Goal: Navigation & Orientation: Find specific page/section

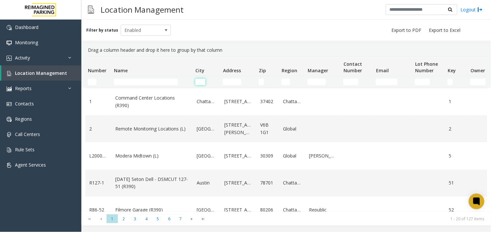
click at [200, 82] on input "City Filter" at bounding box center [201, 82] width 10 height 7
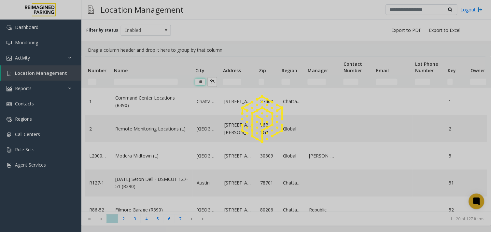
type input "*"
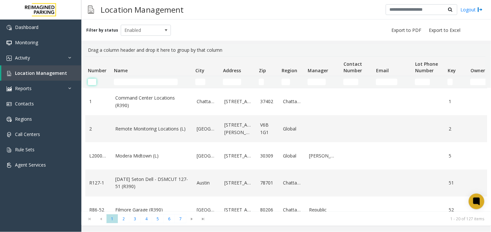
click at [90, 83] on input "Number Filter" at bounding box center [92, 82] width 8 height 7
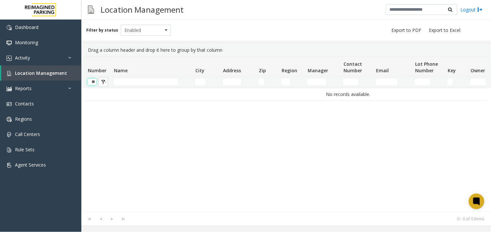
type input "*"
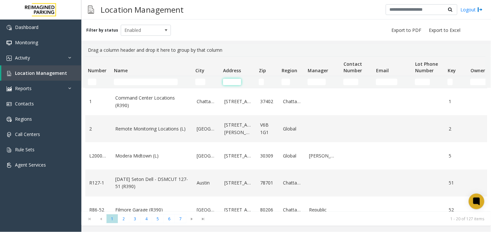
click at [229, 84] on input "Address Filter" at bounding box center [232, 82] width 18 height 7
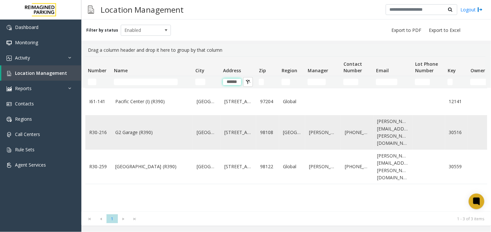
type input "******"
click at [174, 132] on link "G2 Garage (R390)" at bounding box center [152, 132] width 74 height 7
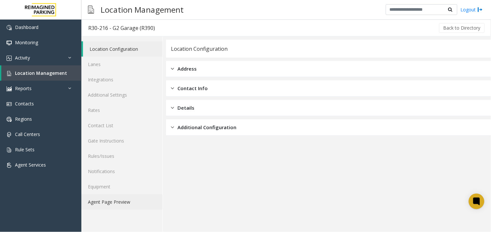
click at [112, 197] on link "Agent Page Preview" at bounding box center [121, 202] width 81 height 15
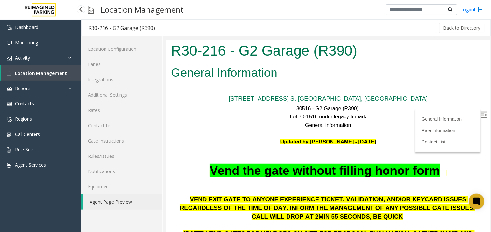
click at [63, 74] on span "Location Management" at bounding box center [41, 73] width 52 height 6
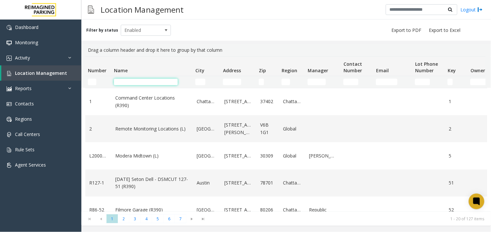
click at [133, 82] on input "Name Filter" at bounding box center [146, 82] width 64 height 7
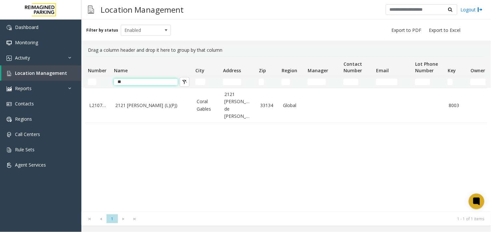
type input "*"
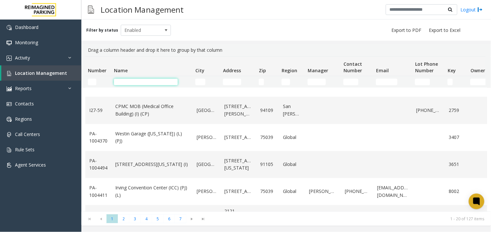
scroll to position [424, 0]
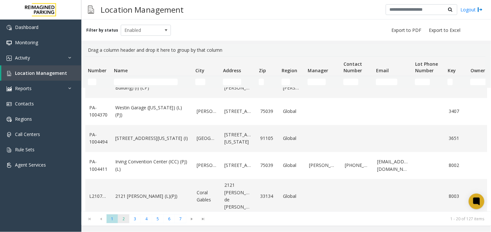
click at [123, 220] on span "2" at bounding box center [123, 219] width 11 height 9
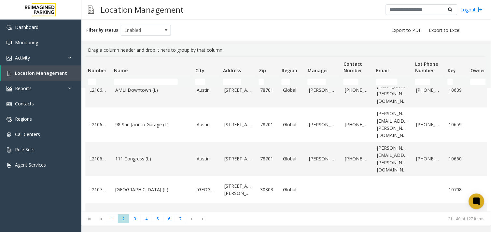
scroll to position [446, 0]
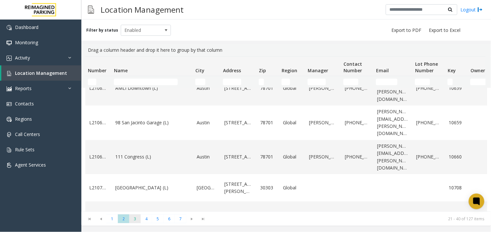
click at [133, 219] on span "3" at bounding box center [134, 219] width 11 height 9
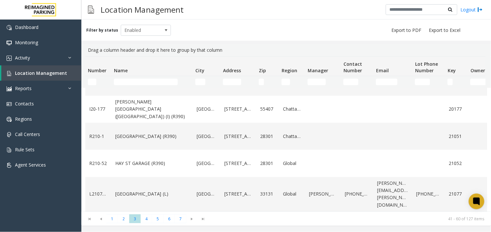
scroll to position [454, 0]
click at [145, 222] on span "4" at bounding box center [146, 219] width 11 height 9
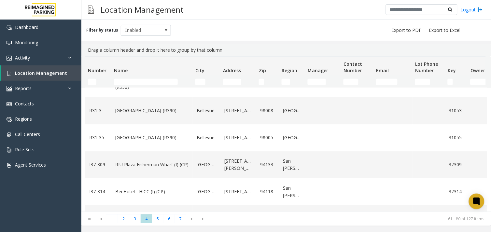
scroll to position [439, 0]
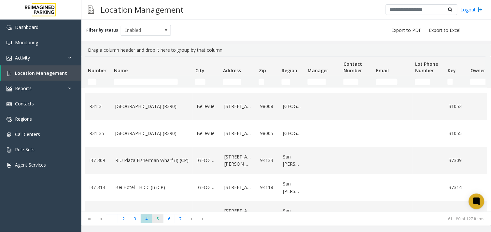
click at [155, 215] on span "5" at bounding box center [157, 219] width 11 height 9
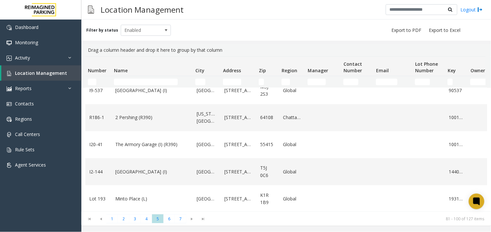
scroll to position [424, 0]
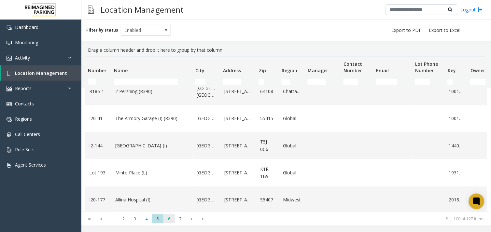
click at [170, 222] on span "6" at bounding box center [169, 219] width 11 height 9
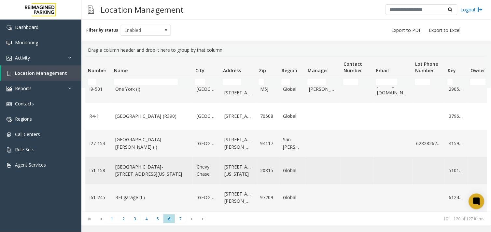
scroll to position [439, 0]
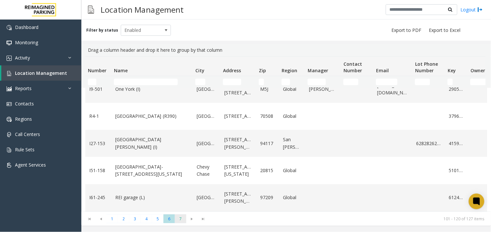
click at [181, 219] on span "7" at bounding box center [180, 219] width 11 height 9
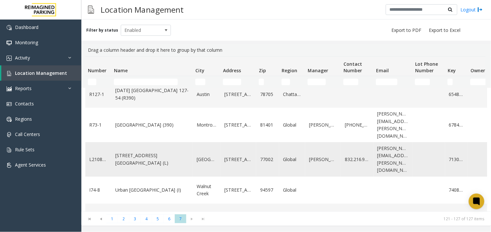
scroll to position [0, 0]
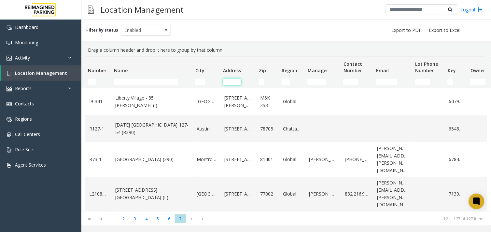
click at [229, 82] on input "Address Filter" at bounding box center [232, 82] width 18 height 7
click at [133, 83] on input "Name Filter" at bounding box center [146, 82] width 64 height 7
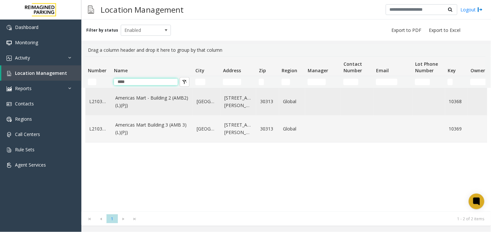
type input "****"
click at [119, 110] on td "Americas Mart - Building 2 (AMB2) (L)(PJ)" at bounding box center [151, 101] width 81 height 27
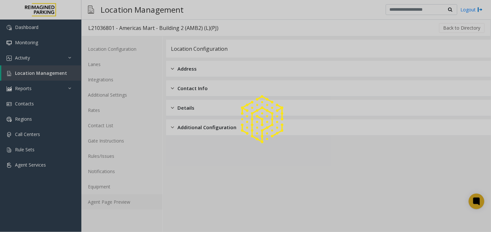
click at [106, 200] on link "Agent Page Preview" at bounding box center [121, 202] width 81 height 15
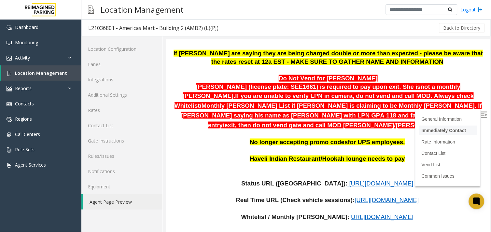
scroll to position [181, 0]
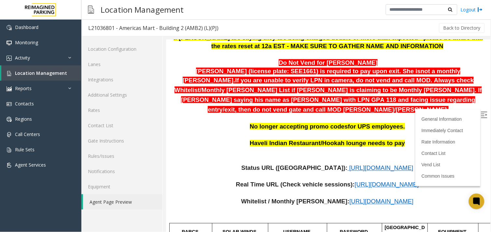
click at [482, 111] on img at bounding box center [484, 114] width 7 height 7
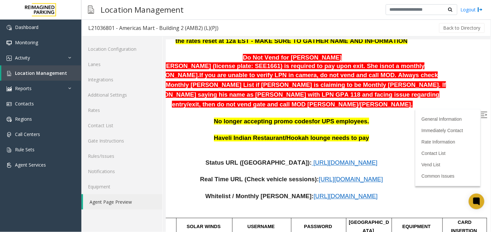
scroll to position [127, 41]
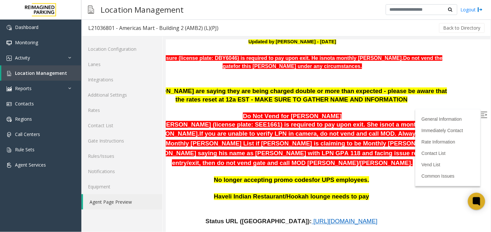
click at [480, 200] on icon at bounding box center [477, 201] width 7 height 8
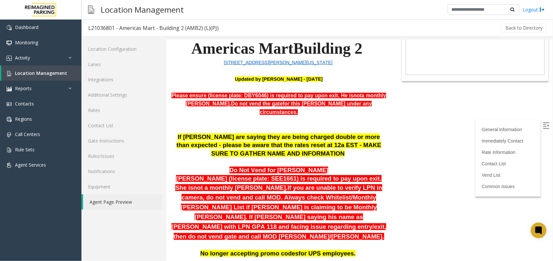
scroll to position [0, 0]
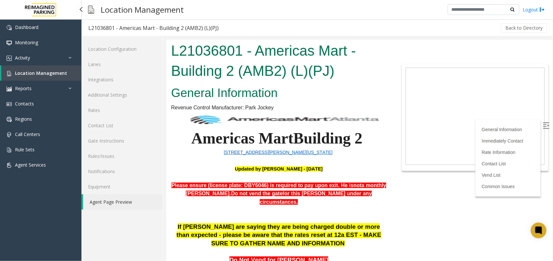
click at [52, 76] on link "Location Management" at bounding box center [41, 73] width 80 height 15
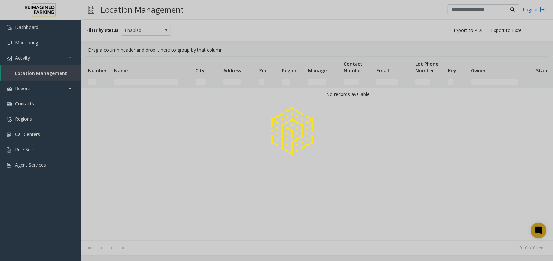
click at [152, 80] on div at bounding box center [276, 130] width 553 height 261
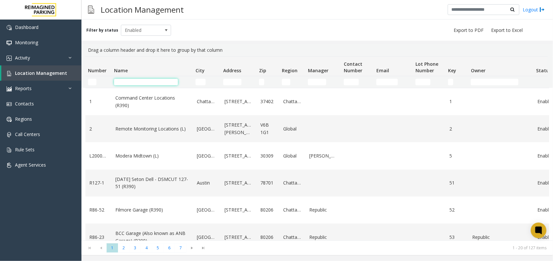
click at [150, 82] on input "Name Filter" at bounding box center [146, 82] width 64 height 7
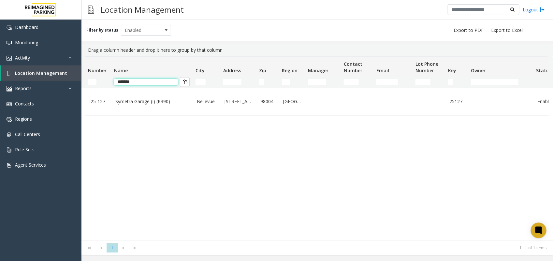
type input "*******"
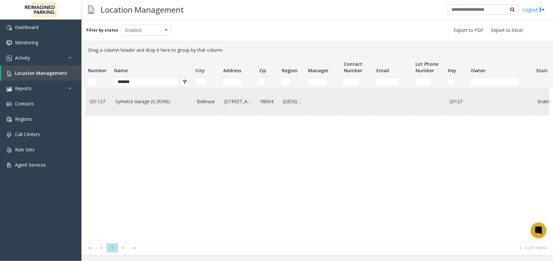
click at [146, 100] on link "Symetra Garage (I) (R390)" at bounding box center [152, 101] width 74 height 7
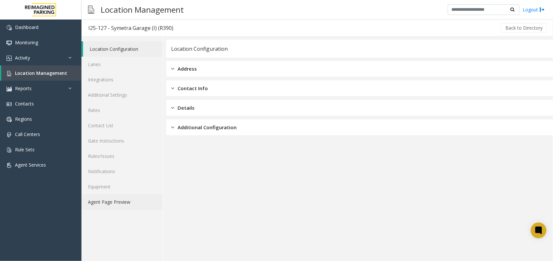
click at [124, 203] on link "Agent Page Preview" at bounding box center [121, 202] width 81 height 15
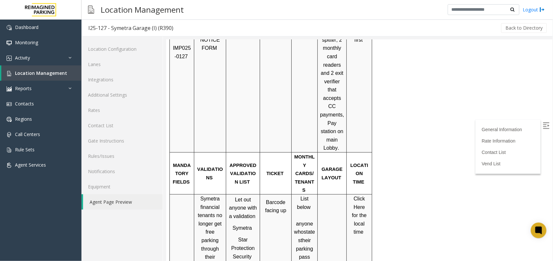
scroll to position [367, 0]
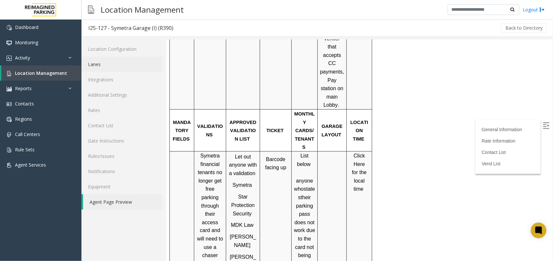
click at [118, 63] on link "Lanes" at bounding box center [121, 64] width 81 height 15
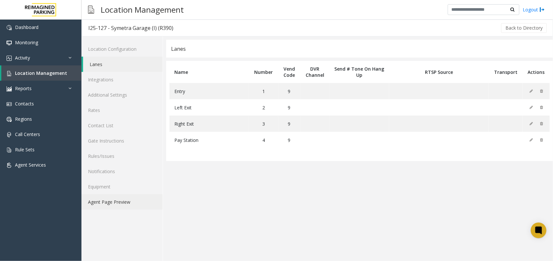
click at [96, 202] on link "Agent Page Preview" at bounding box center [121, 202] width 81 height 15
